Goal: Check status

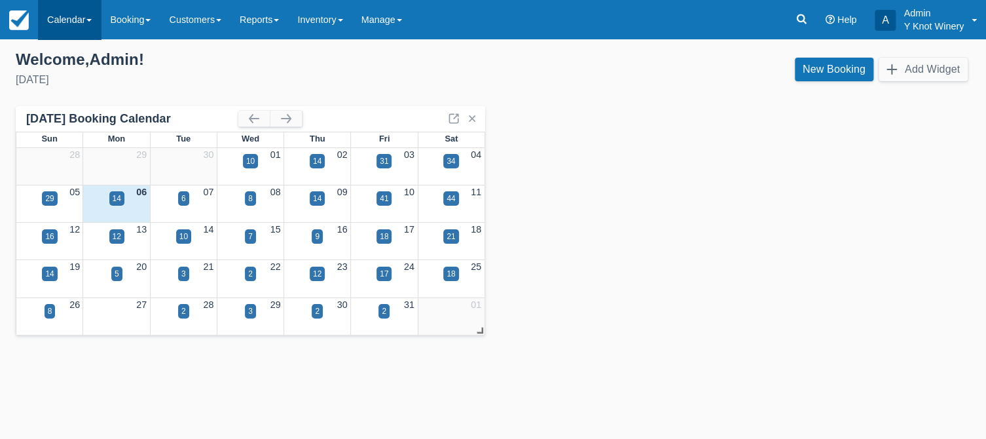
click at [95, 20] on link "Calendar" at bounding box center [69, 19] width 63 height 39
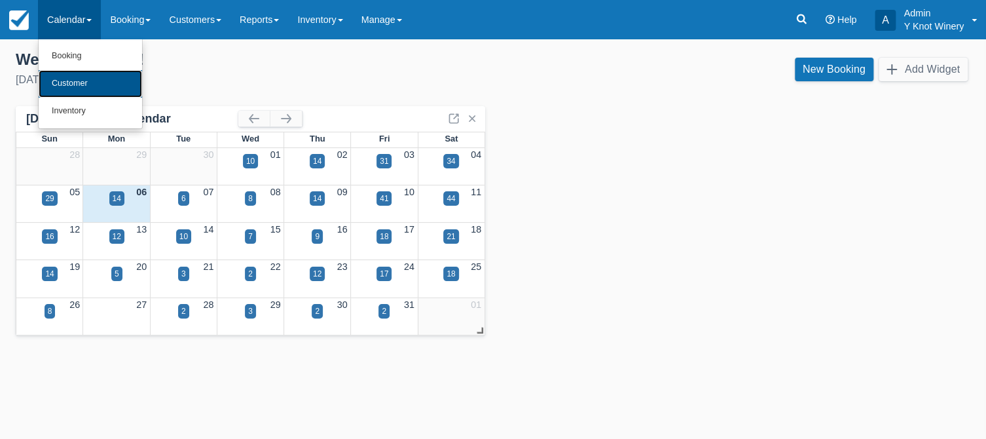
click at [89, 77] on link "Customer" at bounding box center [90, 84] width 103 height 28
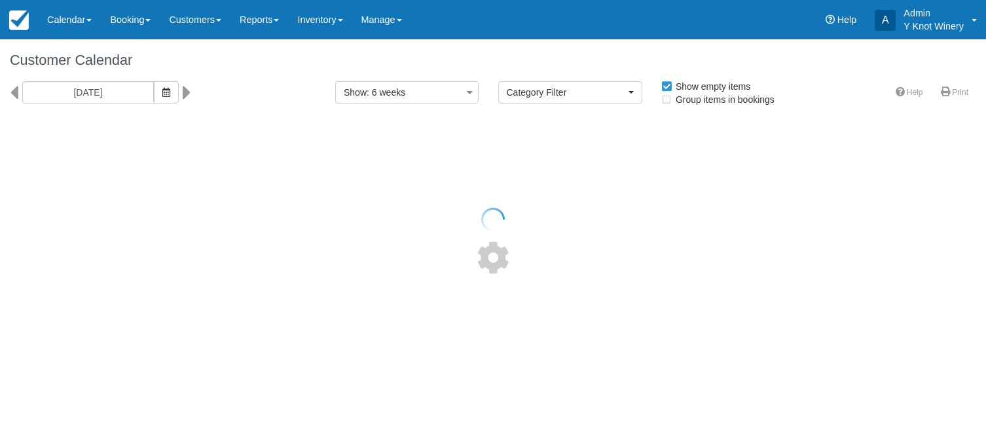
select select
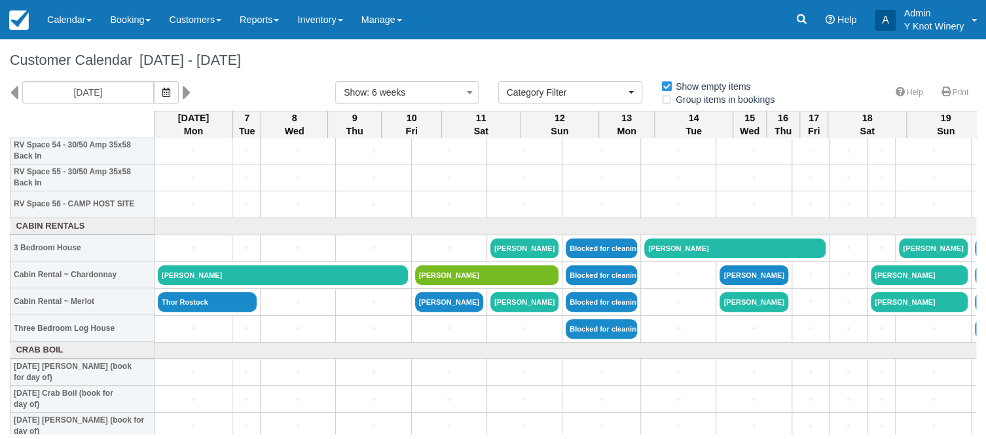
scroll to position [1507, 0]
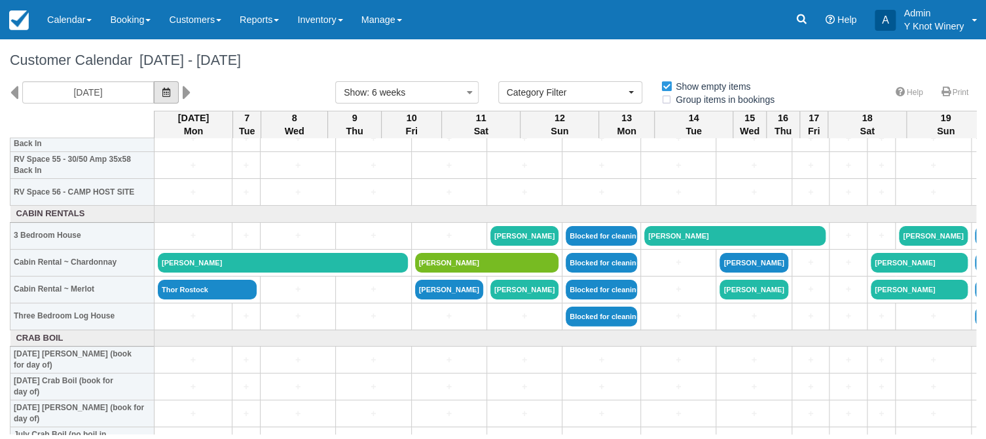
click at [162, 93] on icon "button" at bounding box center [166, 92] width 8 height 9
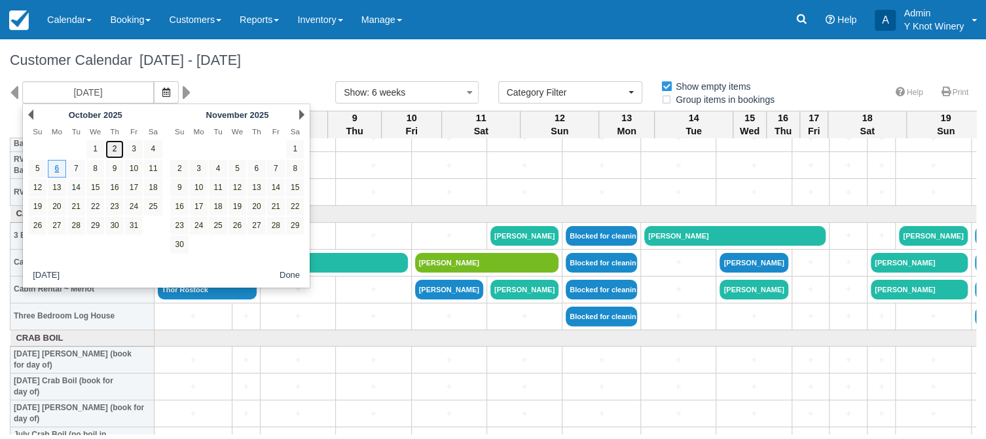
click at [115, 147] on link "2" at bounding box center [114, 149] width 18 height 18
type input "[DATE]"
